Goal: Task Accomplishment & Management: Use online tool/utility

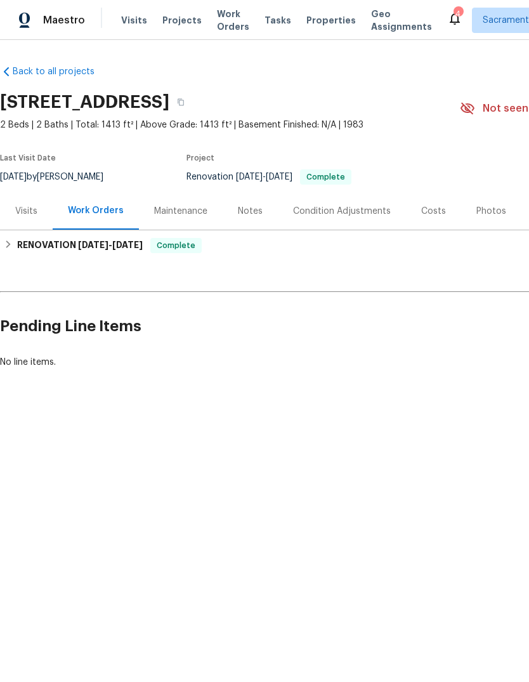
click at [431, 212] on div "Costs" at bounding box center [433, 211] width 25 height 13
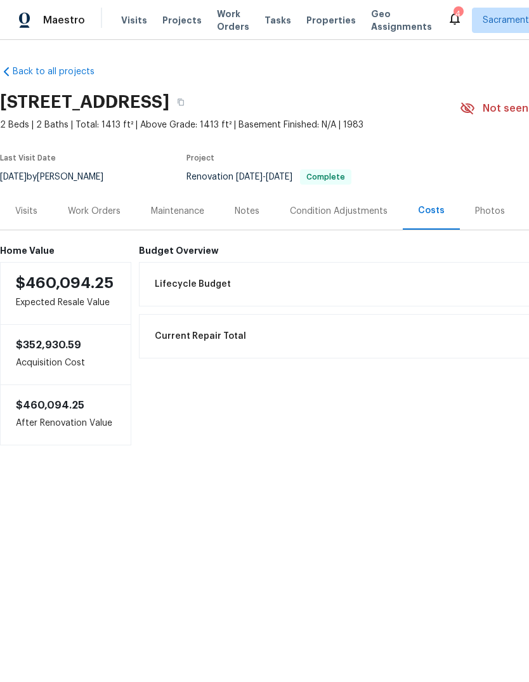
click at [168, 253] on h6 "Budget Overview" at bounding box center [428, 251] width 579 height 10
click at [190, 282] on span "Lifecycle Budget" at bounding box center [193, 284] width 76 height 13
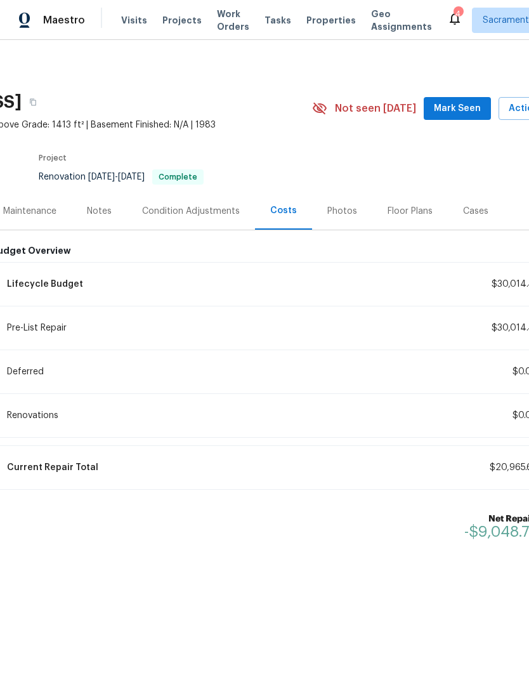
scroll to position [0, 117]
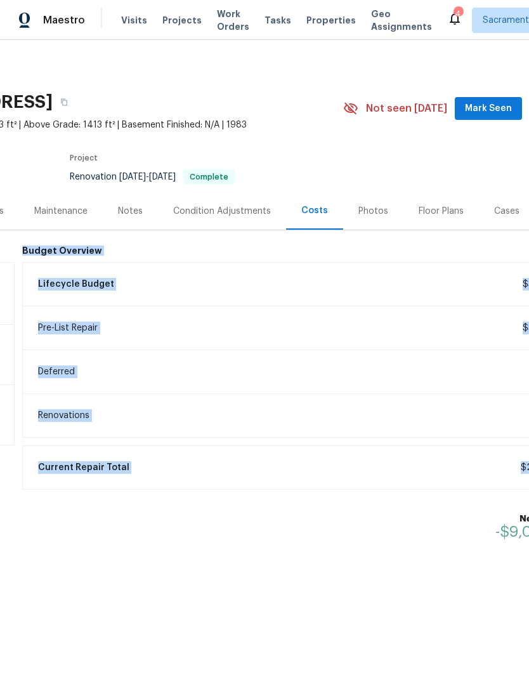
copy div "Budget Overview Lifecycle Budget $30,014.41 Pre-List Repair $30,014.41 Deferred…"
click at [131, 209] on div "Notes" at bounding box center [130, 211] width 25 height 13
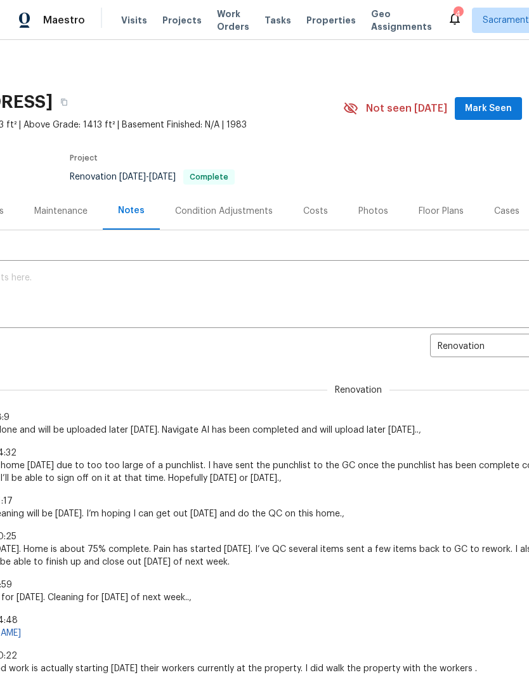
click at [23, 273] on textarea at bounding box center [242, 295] width 702 height 44
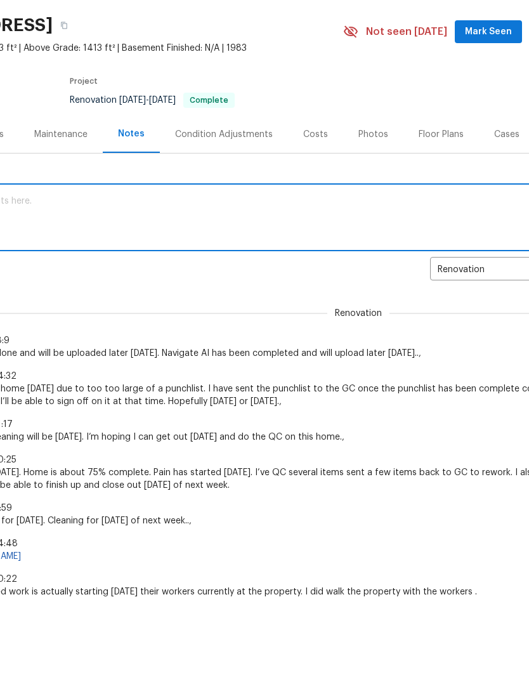
click at [22, 273] on textarea at bounding box center [242, 295] width 702 height 44
click at [25, 273] on textarea at bounding box center [242, 295] width 702 height 44
click at [29, 273] on textarea at bounding box center [242, 295] width 702 height 44
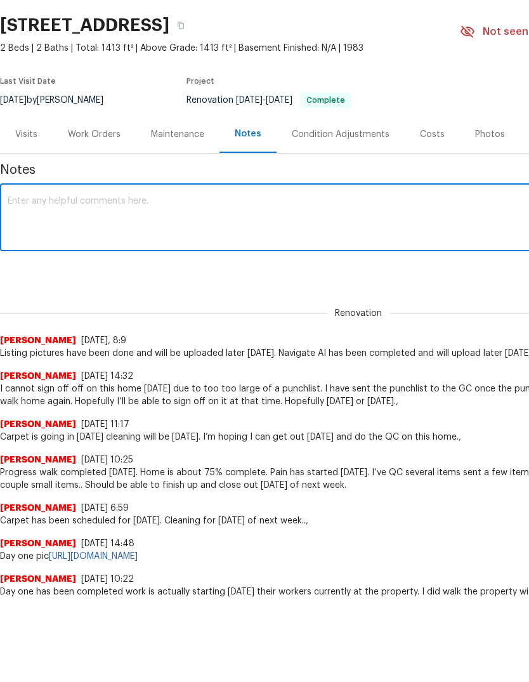
click at [32, 273] on textarea at bounding box center [359, 295] width 702 height 44
paste textarea "Budget Overview Lifecycle Budget $30,014.41 Pre-List Repair $30,014.41 Deferred…"
type textarea "Budget Overview Lifecycle Budget $30,014.41 Pre-List Repair $30,014.41 Deferred…"
click at [366, 205] on div "Condition Adjustments" at bounding box center [341, 211] width 98 height 13
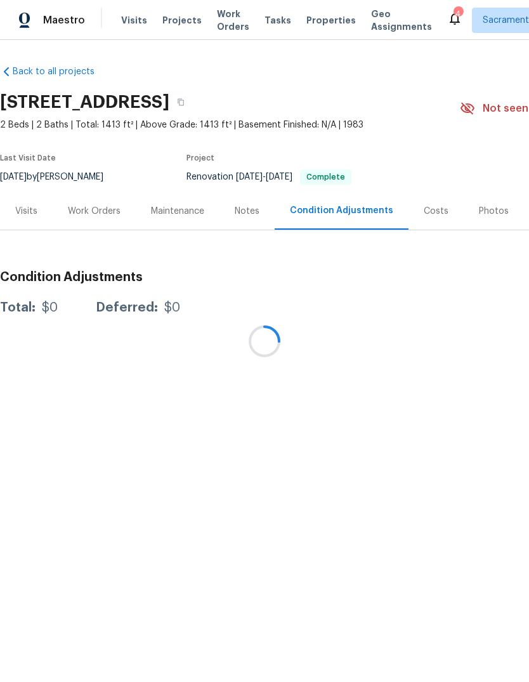
click at [426, 207] on div at bounding box center [264, 341] width 529 height 682
click at [421, 214] on div at bounding box center [264, 341] width 529 height 682
click at [435, 213] on div at bounding box center [264, 341] width 529 height 682
click at [434, 212] on div at bounding box center [264, 341] width 529 height 682
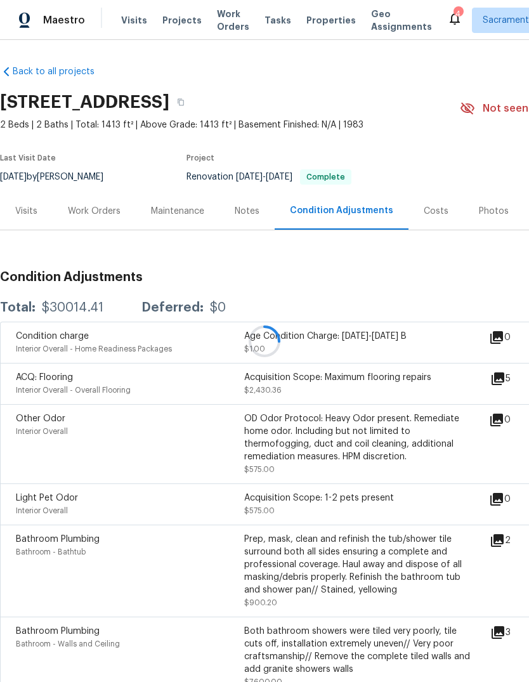
click at [424, 204] on div at bounding box center [264, 341] width 529 height 682
click at [426, 221] on div "Costs" at bounding box center [436, 210] width 55 height 37
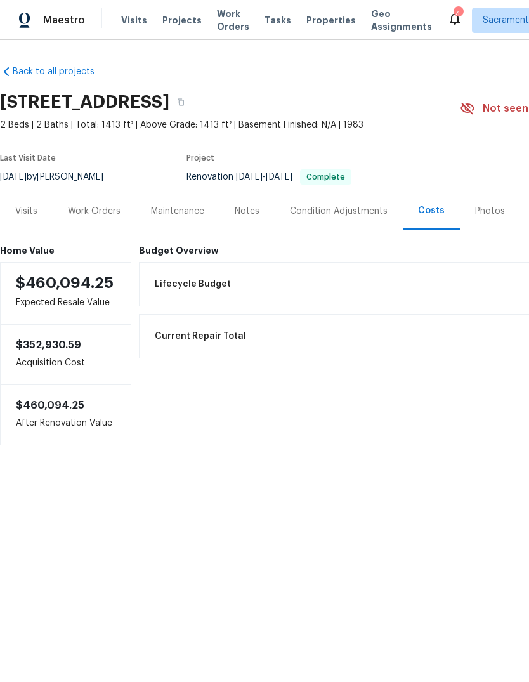
click at [174, 280] on span "Lifecycle Budget" at bounding box center [193, 284] width 76 height 13
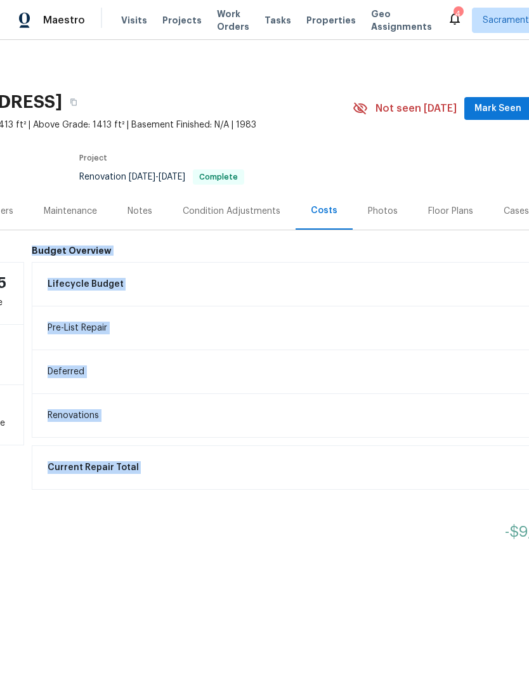
click at [479, 566] on div "Back to all projects [STREET_ADDRESS] 2 Beds | 2 Baths | Total: 1413 ft² | Abov…" at bounding box center [264, 336] width 529 height 592
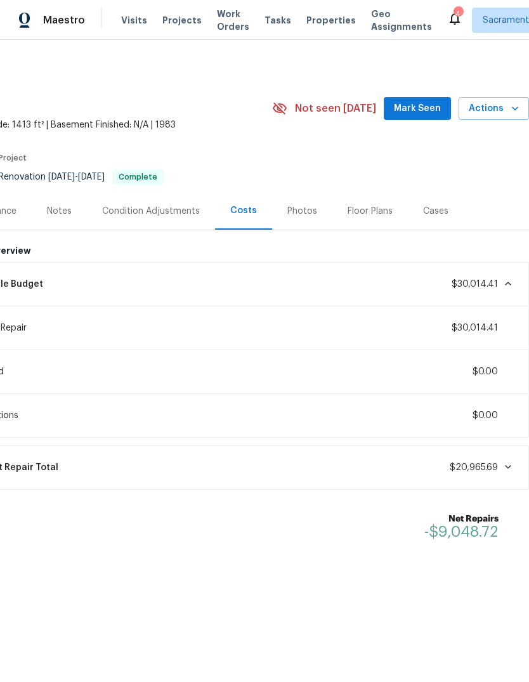
scroll to position [0, 188]
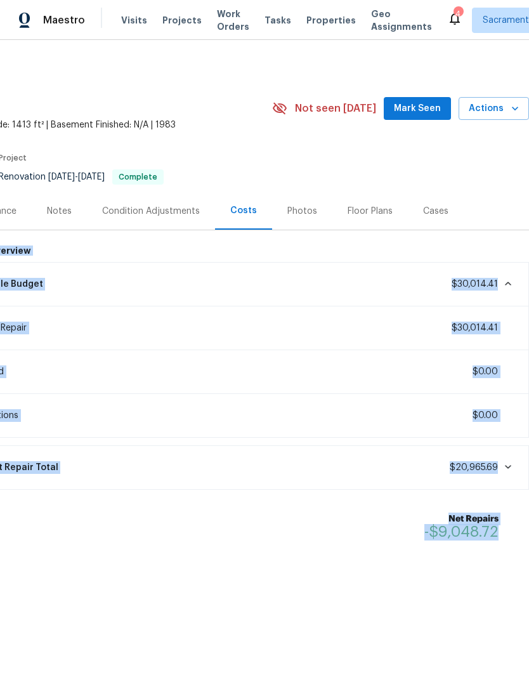
copy div "Budget Overview Lifecycle Budget $30,014.41 Pre-List Repair $30,014.41 Deferred…"
click at [63, 202] on div "Notes" at bounding box center [59, 210] width 55 height 37
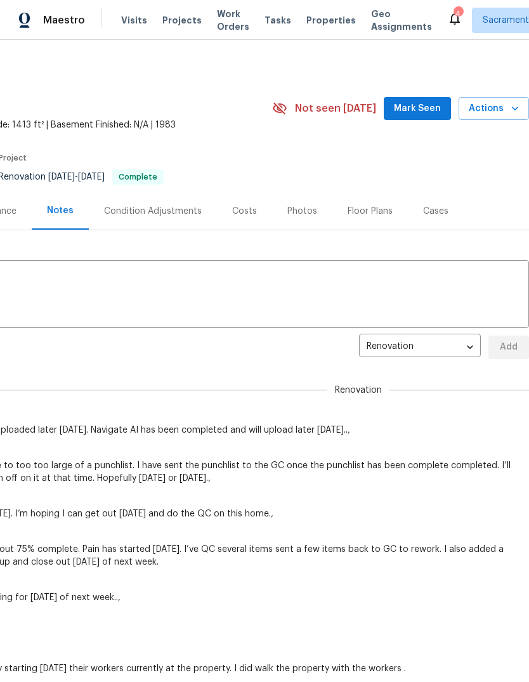
click at [45, 284] on textarea at bounding box center [171, 295] width 702 height 44
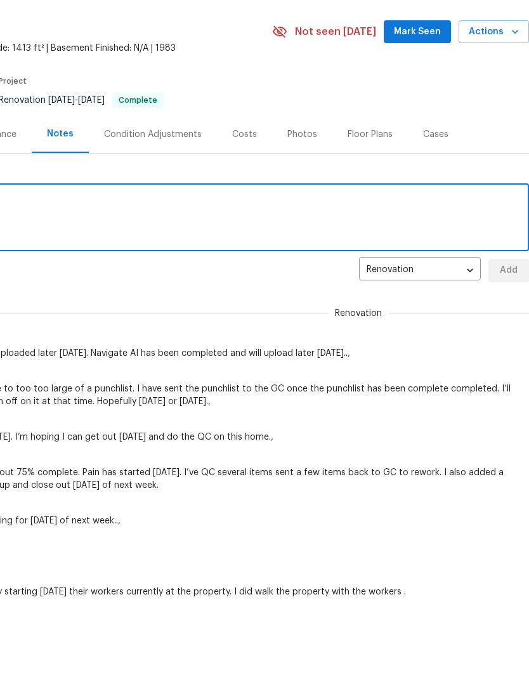
click at [60, 273] on textarea at bounding box center [171, 295] width 702 height 44
click at [36, 273] on textarea at bounding box center [171, 295] width 702 height 44
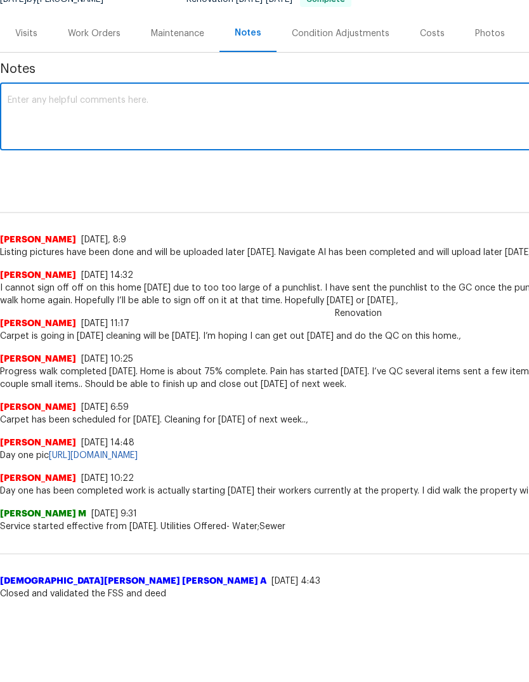
scroll to position [101, 0]
click at [63, 173] on textarea at bounding box center [359, 195] width 702 height 44
paste textarea "Budget Overview Lifecycle Budget $30,014.41 Pre-List Repair $30,014.41 Deferred…"
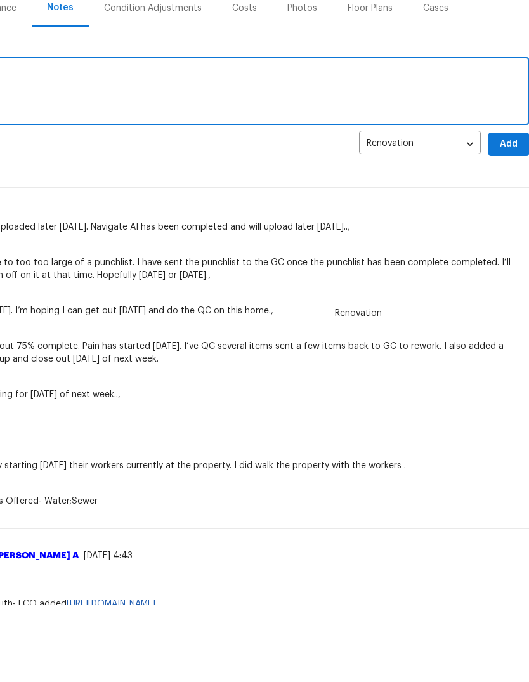
scroll to position [126, 188]
type textarea "Budget Overview Lifecycle Budget $30,014.41 Pre-List Repair $30,014.41 Deferred…"
click at [504, 213] on span "Add" at bounding box center [509, 221] width 20 height 16
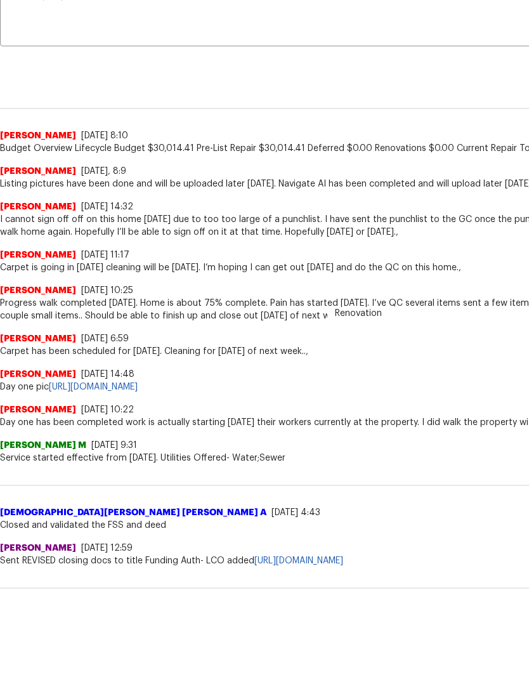
scroll to position [206, 0]
